Goal: Task Accomplishment & Management: Use online tool/utility

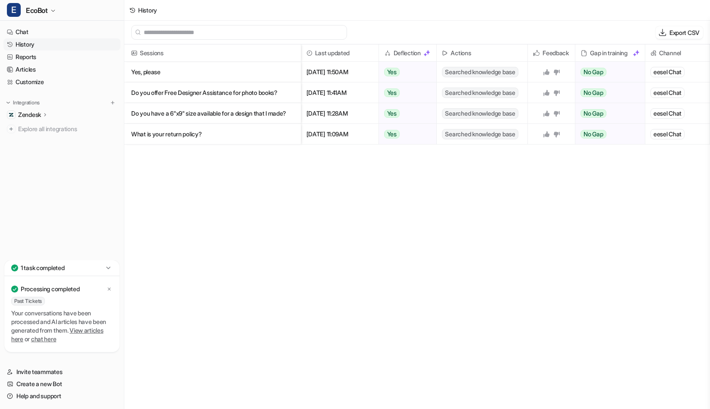
click at [110, 271] on icon at bounding box center [108, 268] width 9 height 9
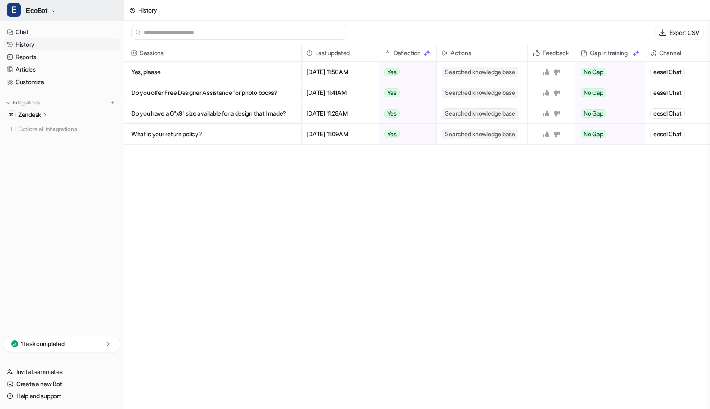
click at [41, 15] on span "EcoBot" at bounding box center [37, 10] width 22 height 12
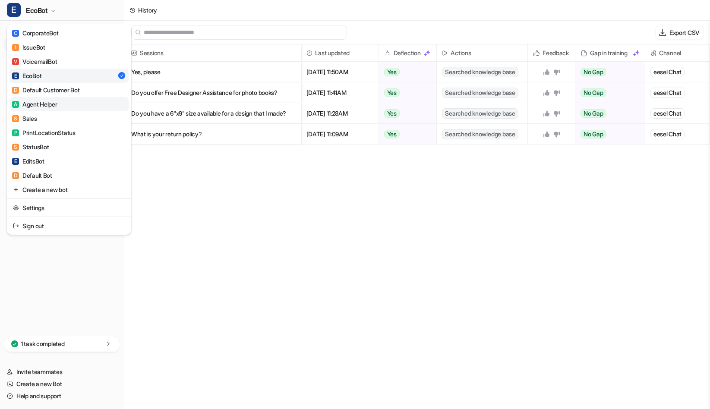
click at [49, 104] on div "A Agent Helper" at bounding box center [34, 104] width 45 height 9
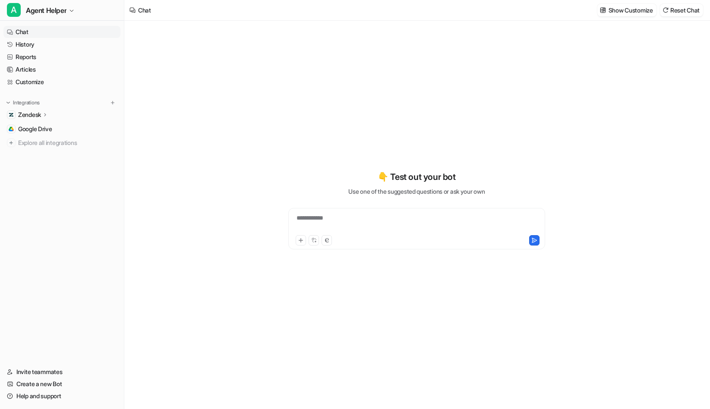
click at [44, 113] on icon at bounding box center [45, 114] width 6 height 6
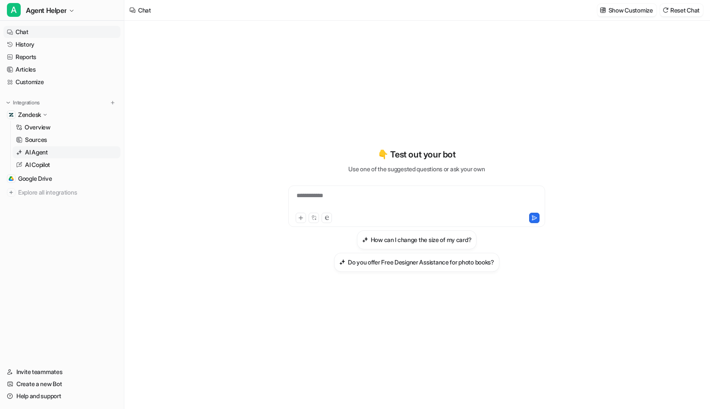
click at [50, 153] on link "AI Agent" at bounding box center [67, 152] width 108 height 12
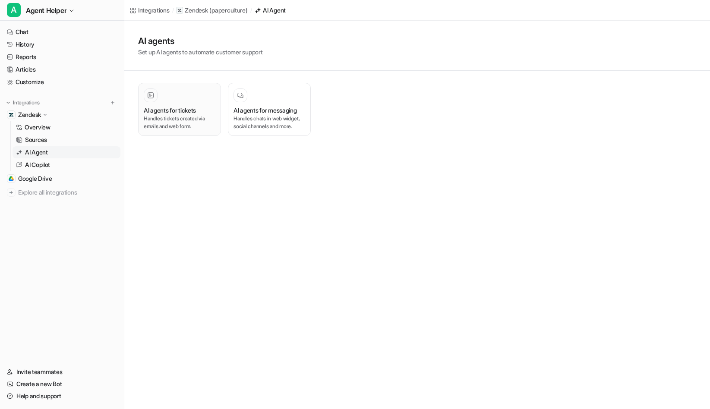
click at [167, 121] on p "Handles tickets created via emails and web form." at bounding box center [180, 123] width 72 height 16
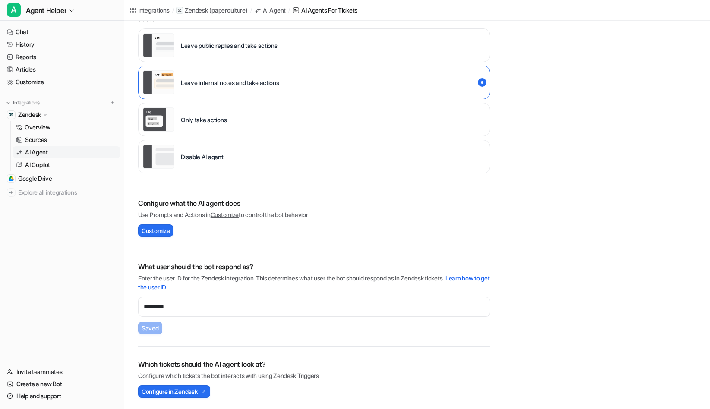
scroll to position [172, 0]
click at [187, 394] on span "Configure in Zendesk" at bounding box center [170, 390] width 56 height 9
